Goal: Information Seeking & Learning: Learn about a topic

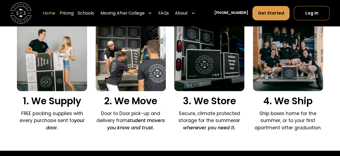
scroll to position [370, 0]
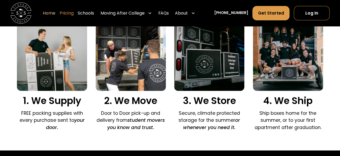
click at [74, 12] on link "Pricing" at bounding box center [67, 13] width 14 height 15
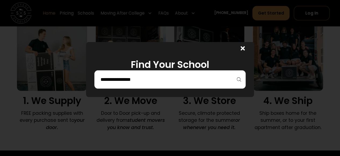
click at [186, 77] on input "search" at bounding box center [170, 79] width 140 height 9
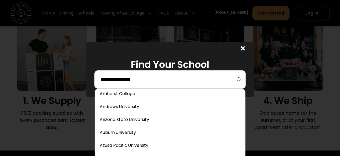
scroll to position [55, 0]
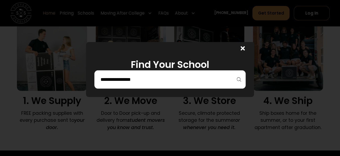
click at [214, 83] on input "search" at bounding box center [170, 79] width 140 height 9
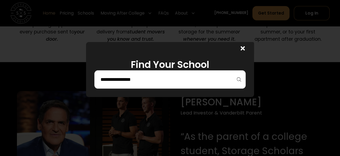
scroll to position [457, 0]
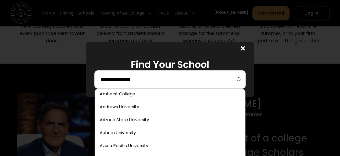
click at [162, 83] on input "search" at bounding box center [170, 79] width 140 height 9
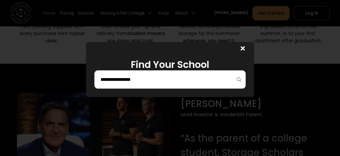
click at [187, 78] on input "search" at bounding box center [170, 79] width 140 height 9
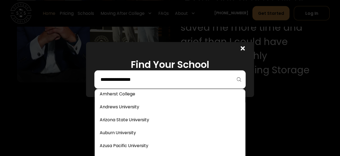
scroll to position [595, 0]
click at [243, 49] on div at bounding box center [241, 48] width 25 height 13
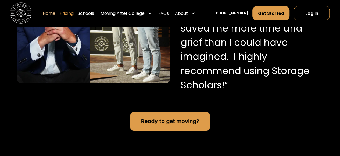
click at [74, 12] on link "Pricing" at bounding box center [67, 13] width 14 height 15
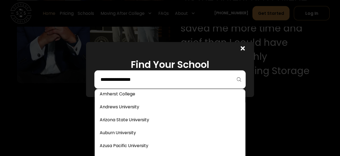
click at [145, 83] on input "search" at bounding box center [170, 79] width 140 height 9
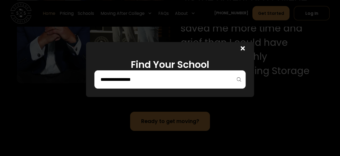
click at [245, 48] on icon at bounding box center [243, 48] width 4 height 6
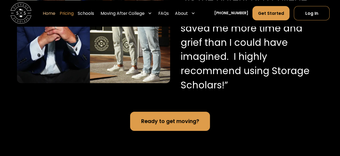
click at [74, 11] on link "Pricing" at bounding box center [67, 13] width 14 height 15
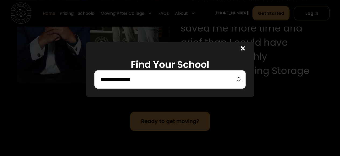
click at [136, 82] on input "search" at bounding box center [170, 79] width 140 height 9
click at [117, 107] on div at bounding box center [170, 78] width 340 height 156
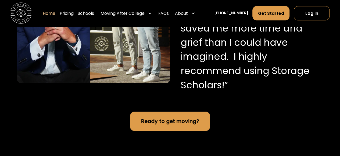
click at [117, 107] on div "[PERSON_NAME] Lead Investor & Vanderbilt Parent “As the parent of a college stu…" at bounding box center [170, 18] width 306 height 186
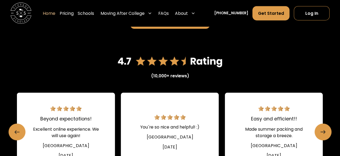
scroll to position [696, 0]
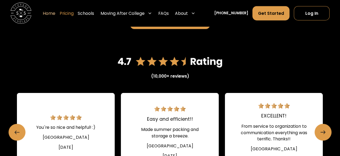
click at [74, 14] on link "Pricing" at bounding box center [67, 13] width 14 height 15
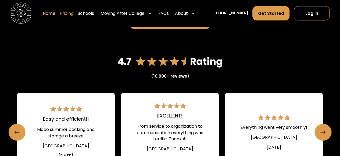
click at [74, 14] on link "Pricing" at bounding box center [67, 13] width 14 height 15
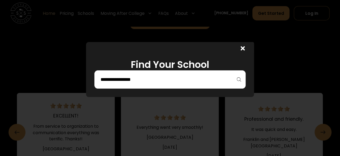
click at [124, 80] on input "search" at bounding box center [170, 79] width 140 height 9
